Goal: Check status: Check status

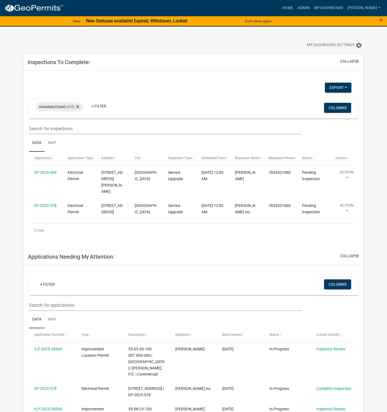
select select "1: 25"
